Goal: Task Accomplishment & Management: Use online tool/utility

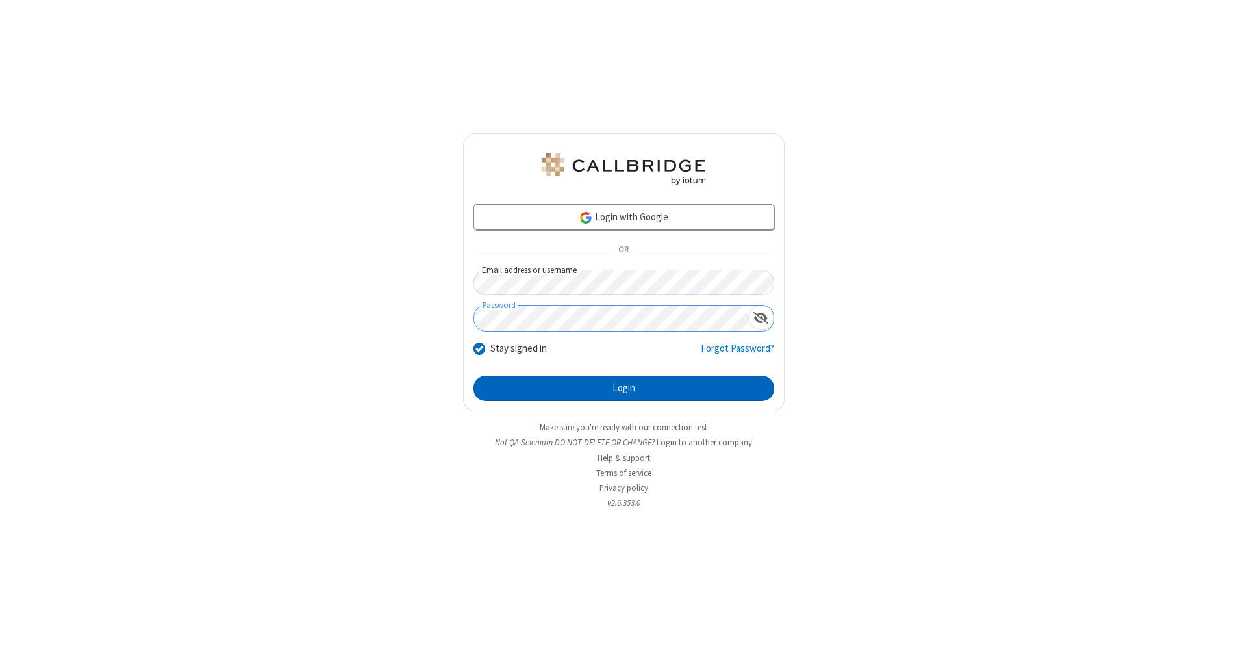
click at [624, 389] on button "Login" at bounding box center [624, 389] width 301 height 26
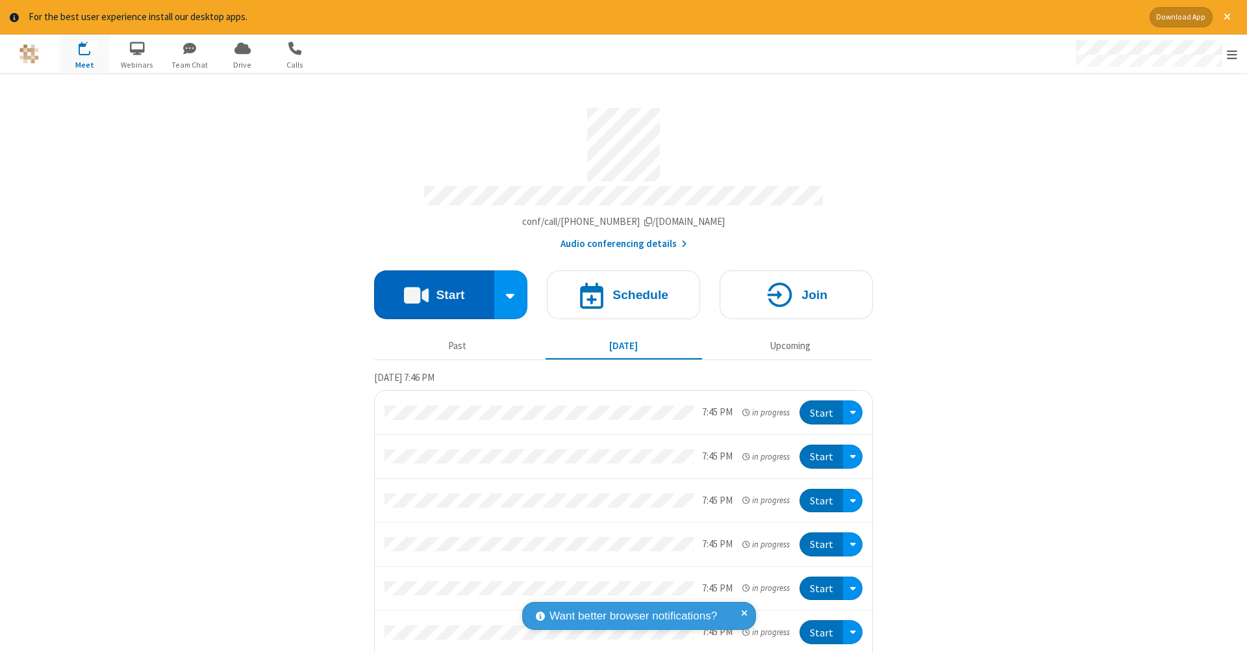
click at [429, 288] on button "Start" at bounding box center [434, 294] width 120 height 49
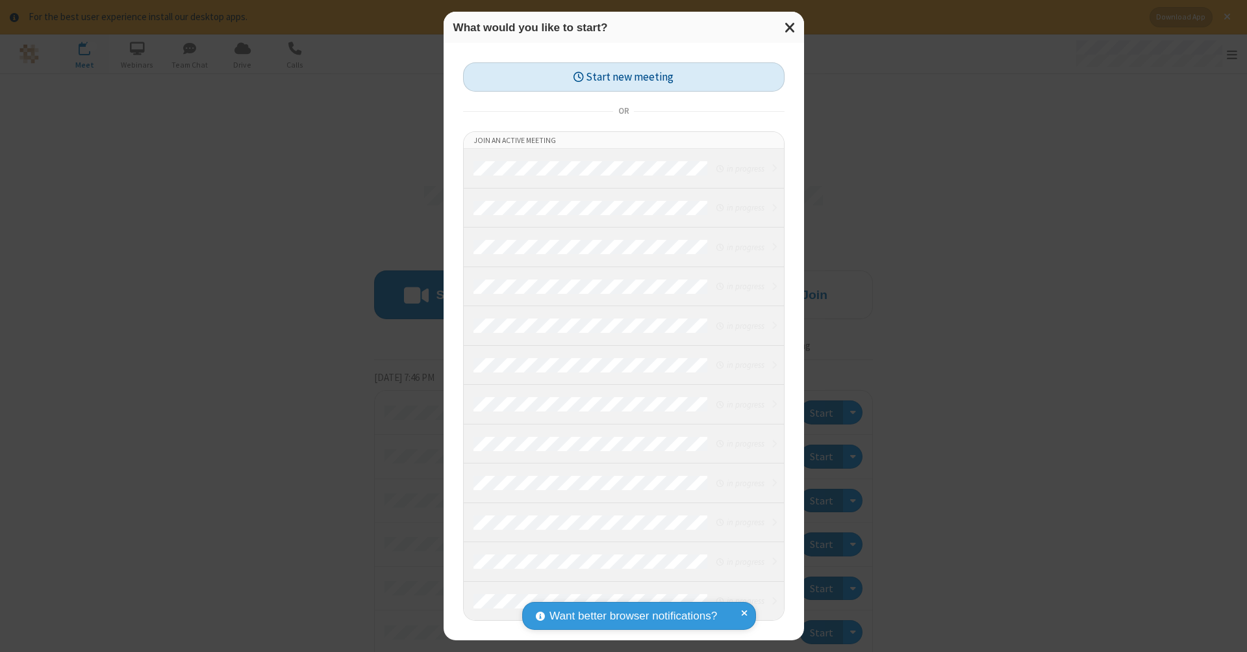
click at [624, 77] on button "Start new meeting" at bounding box center [624, 76] width 322 height 29
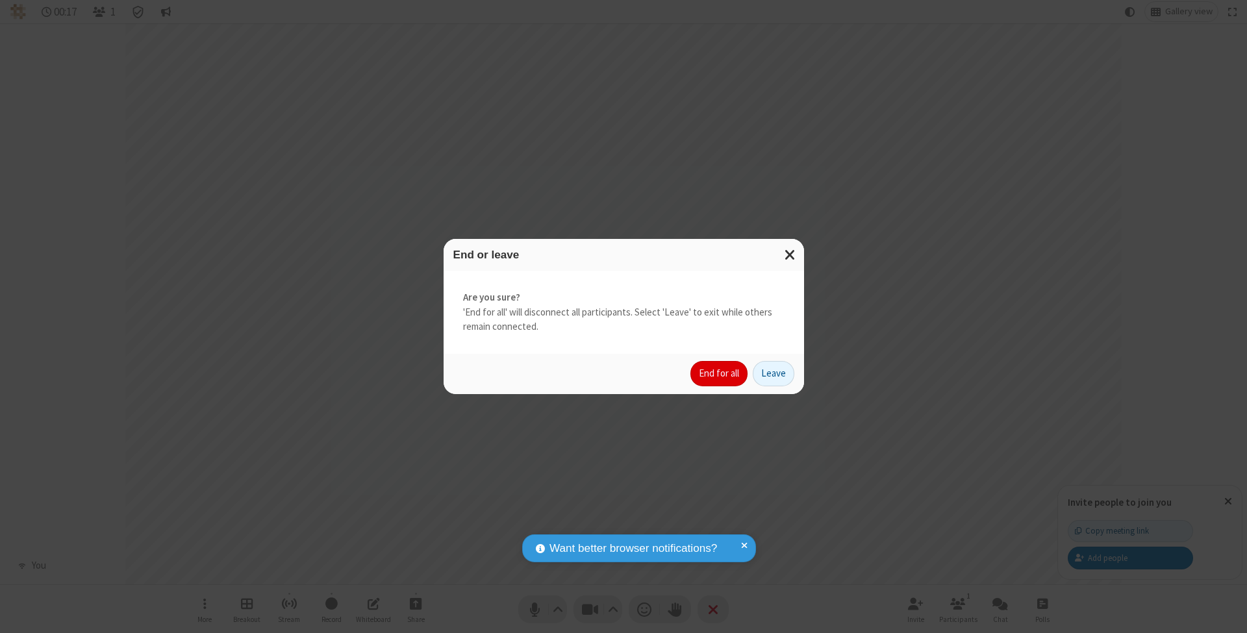
click at [720, 373] on button "End for all" at bounding box center [719, 374] width 57 height 26
